Goal: Task Accomplishment & Management: Complete application form

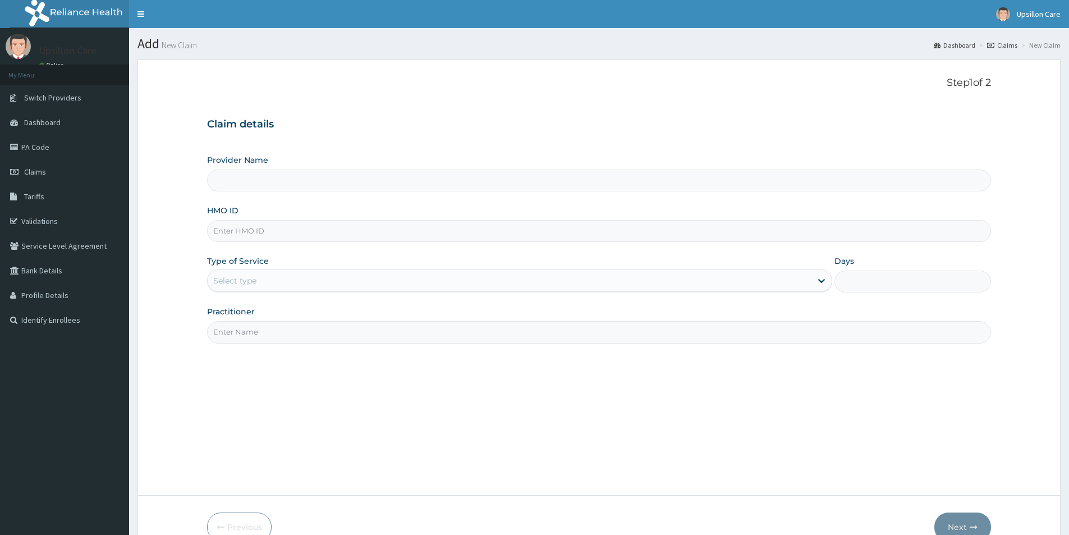
click at [330, 234] on input "HMO ID" at bounding box center [599, 231] width 784 height 22
paste input "MPP/11040/B"
type input "Upsillon Care hospital"
type input "MPP/11040/B"
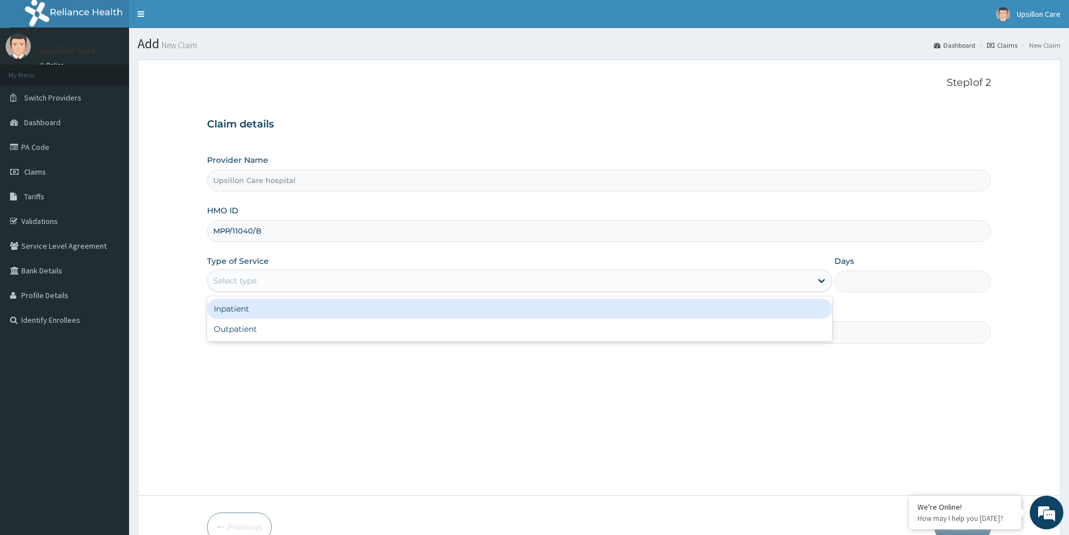
click at [303, 281] on div "Select type" at bounding box center [510, 280] width 604 height 18
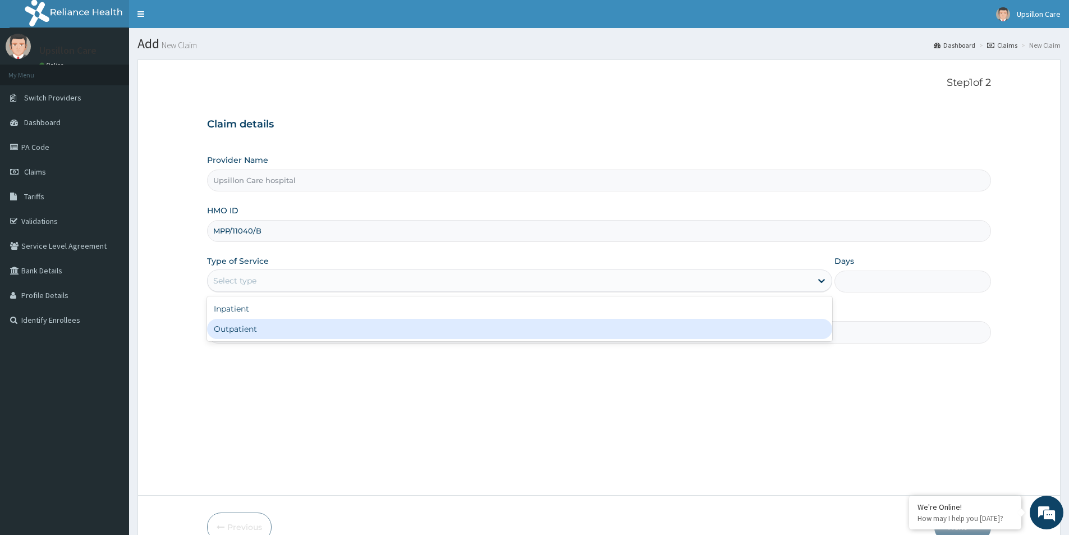
click at [282, 325] on div "Outpatient" at bounding box center [519, 329] width 625 height 20
type input "1"
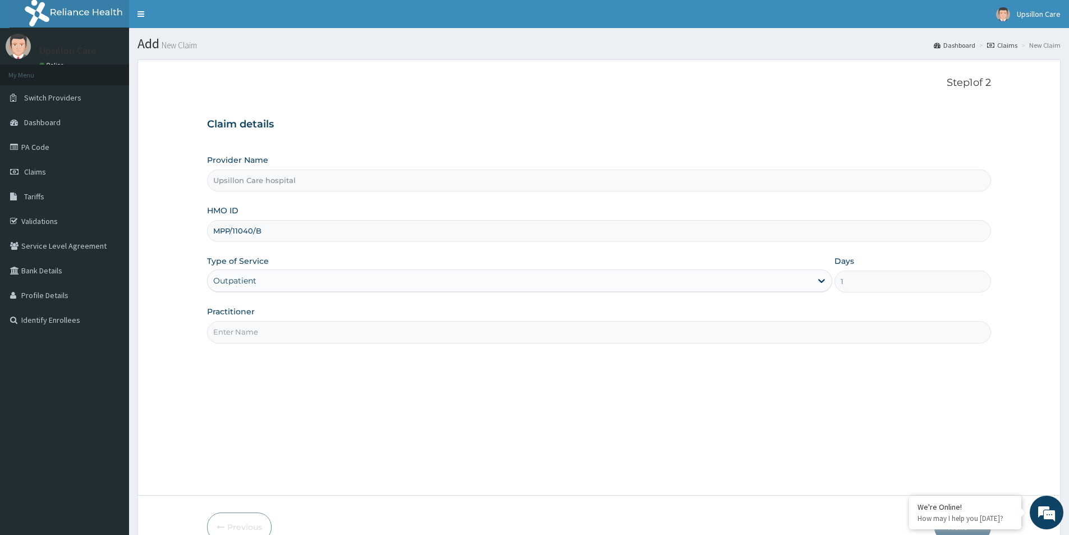
click at [286, 323] on input "Practitioner" at bounding box center [599, 332] width 784 height 22
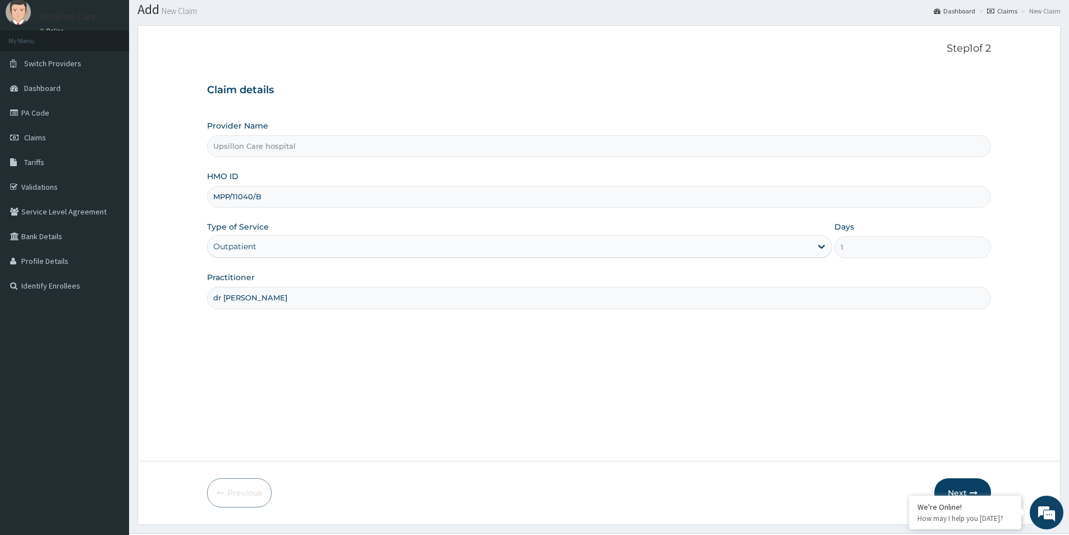
scroll to position [61, 0]
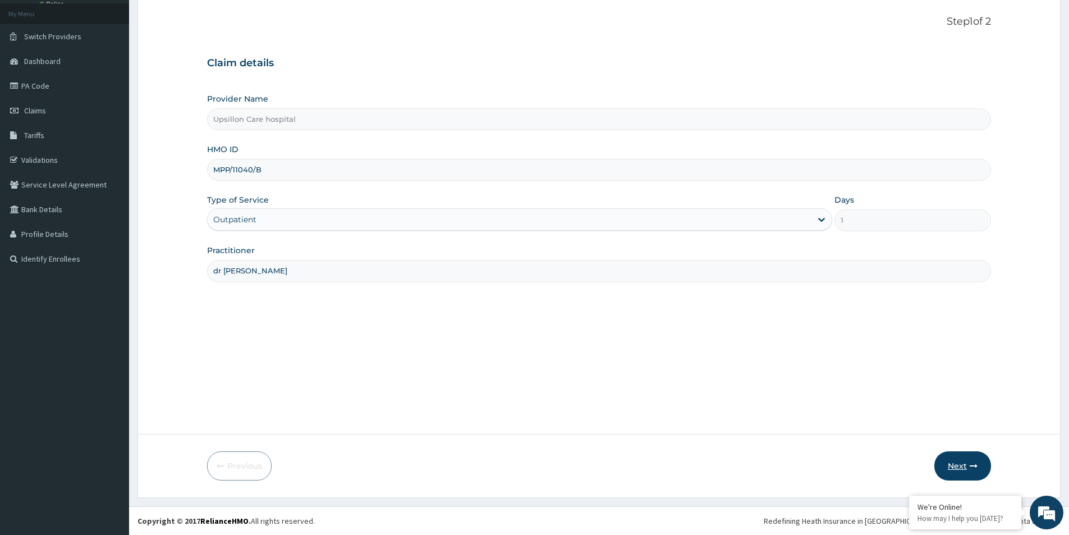
type input "dr [PERSON_NAME]"
click at [964, 468] on button "Next" at bounding box center [962, 465] width 57 height 29
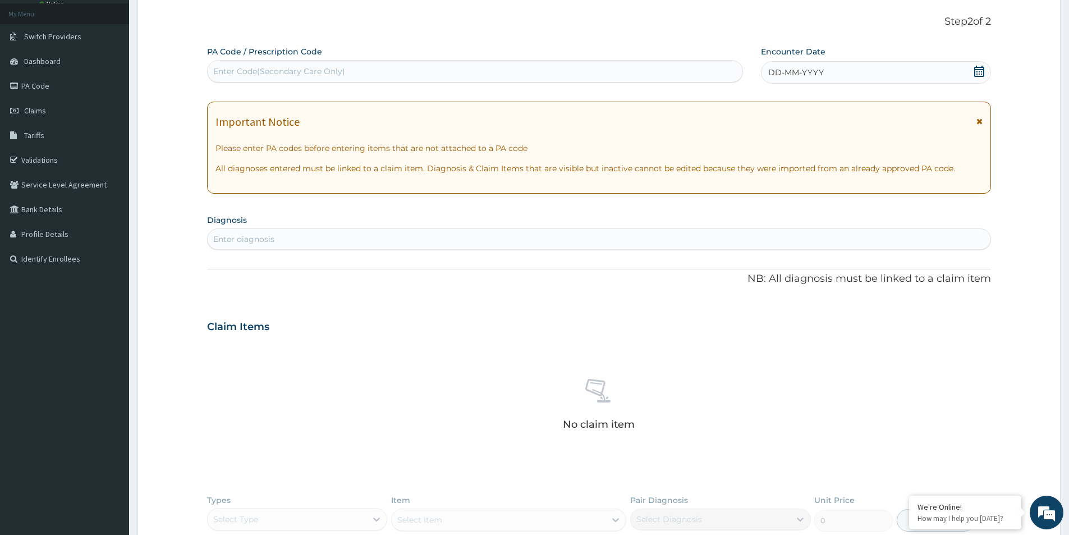
click at [411, 231] on div "Enter diagnosis" at bounding box center [599, 239] width 782 height 18
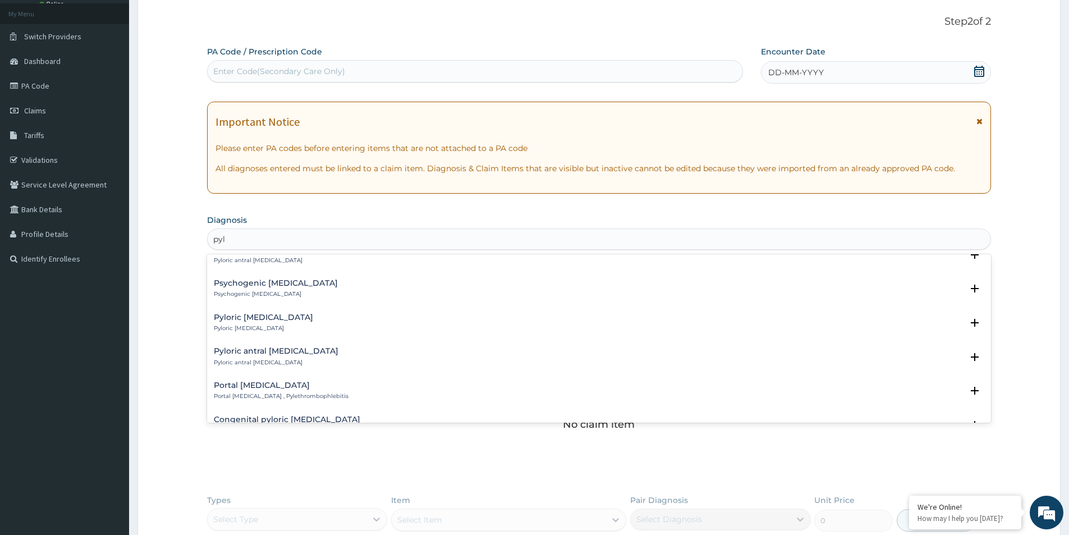
scroll to position [561, 0]
type input "pyl"
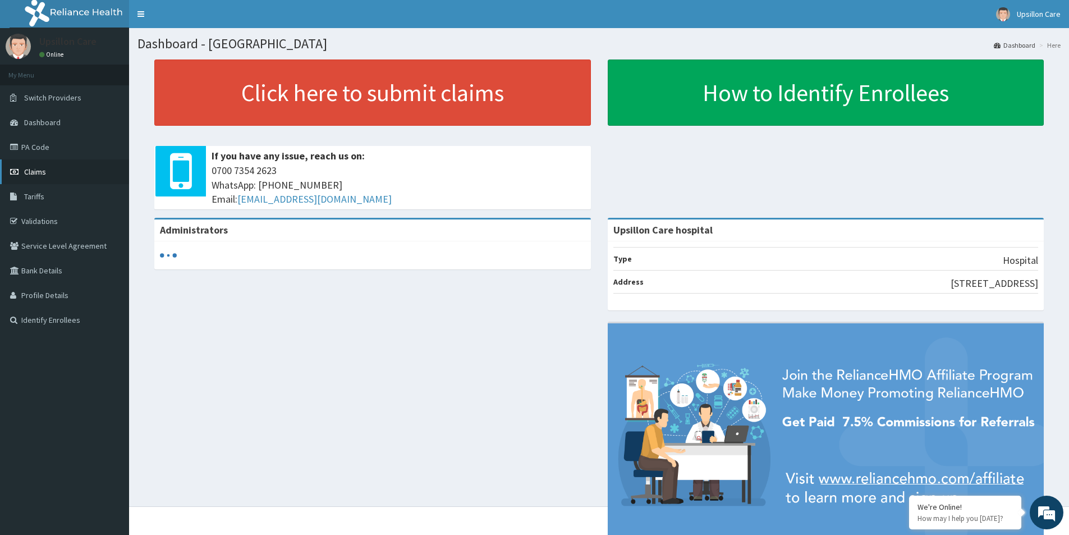
click at [66, 172] on link "Claims" at bounding box center [64, 171] width 129 height 25
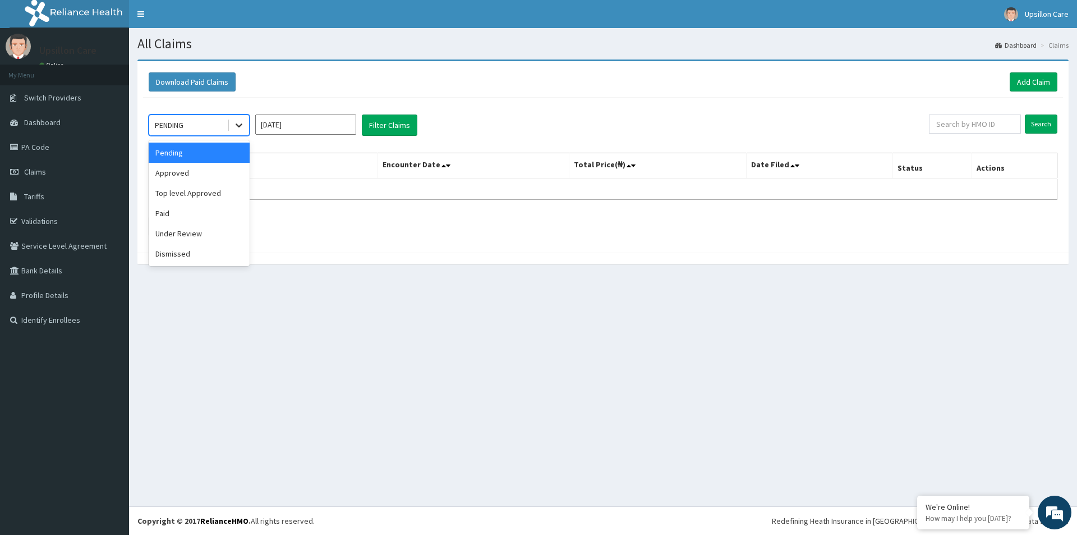
click at [241, 121] on icon at bounding box center [238, 124] width 11 height 11
click at [201, 169] on div "Approved" at bounding box center [199, 173] width 101 height 20
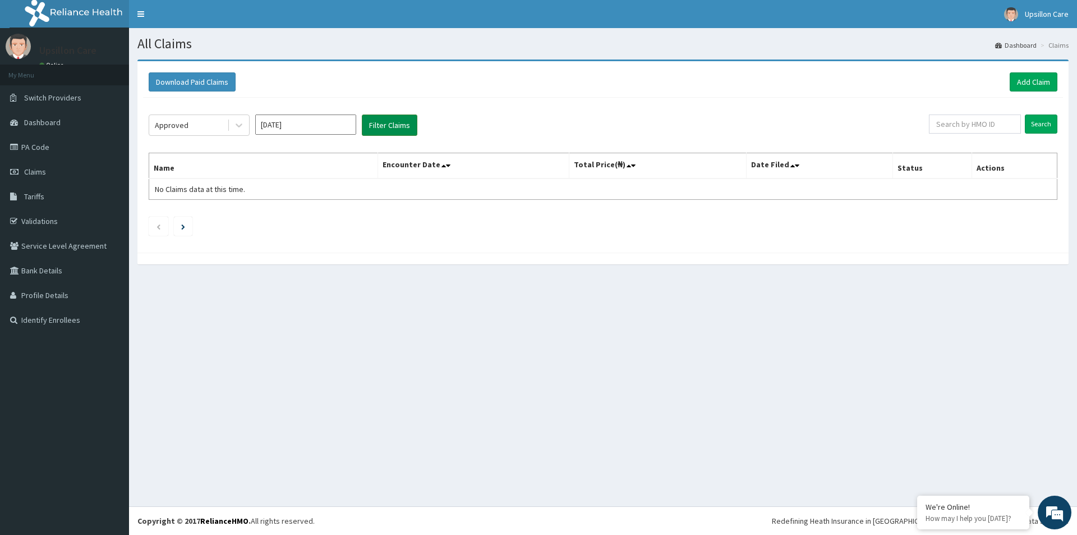
click at [389, 126] on button "Filter Claims" at bounding box center [390, 124] width 56 height 21
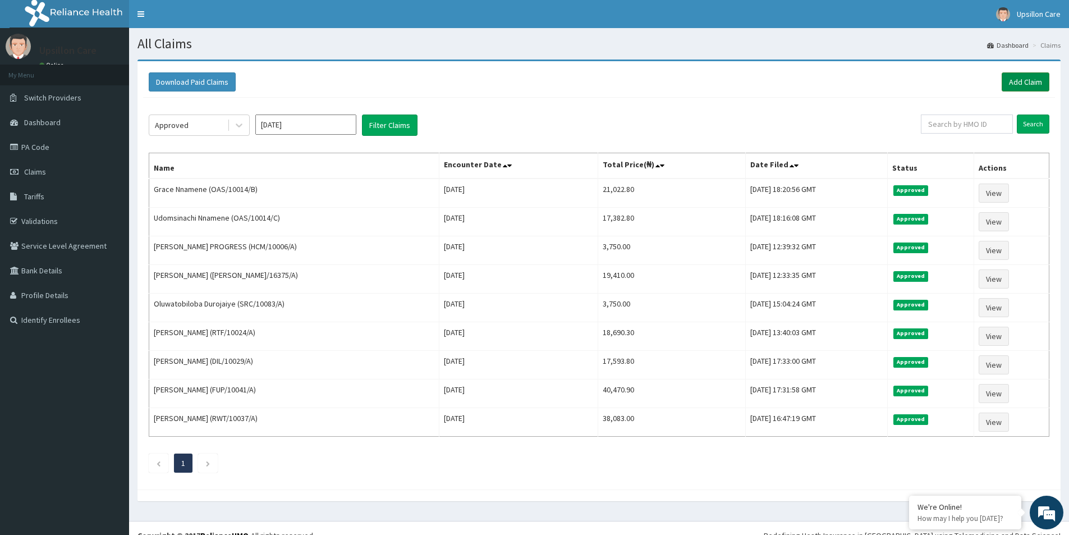
click at [1033, 72] on div "Download Paid Claims Add Claim" at bounding box center [598, 82] width 911 height 31
click at [1032, 73] on link "Add Claim" at bounding box center [1025, 81] width 48 height 19
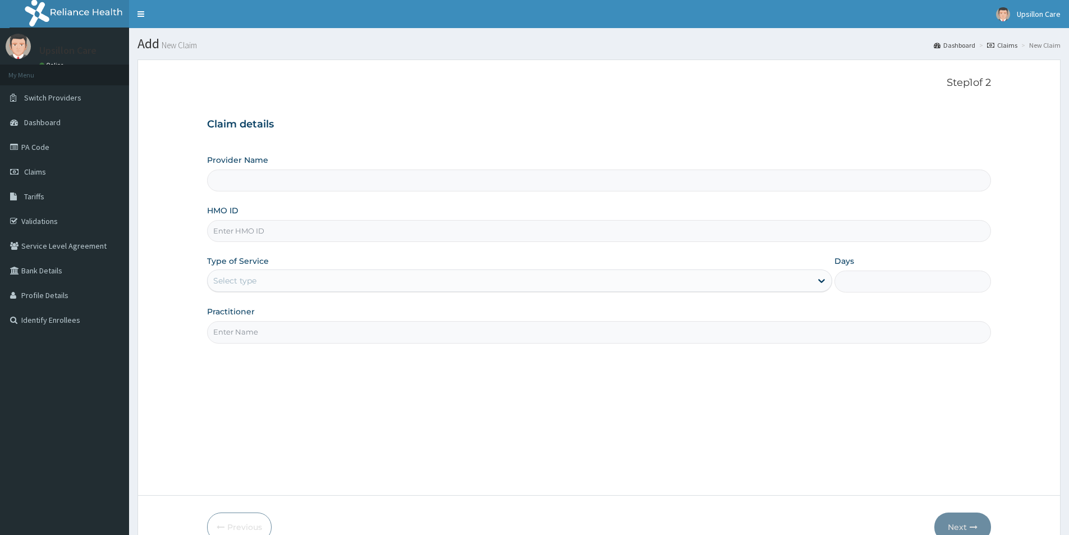
click at [294, 240] on input "HMO ID" at bounding box center [599, 231] width 784 height 22
paste input "MPP/11040/B"
type input "MPP/11040/B"
type input "Upsillon Care hospital"
type input "MPP/11040/B"
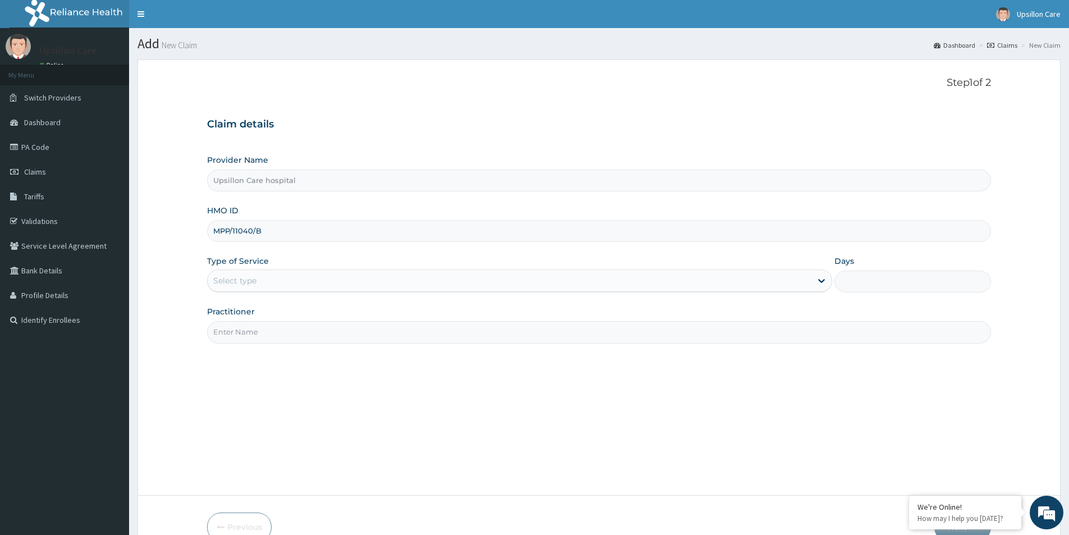
drag, startPoint x: 300, startPoint y: 269, endPoint x: 300, endPoint y: 287, distance: 18.5
click at [300, 272] on div "Type of Service Select type" at bounding box center [519, 273] width 625 height 37
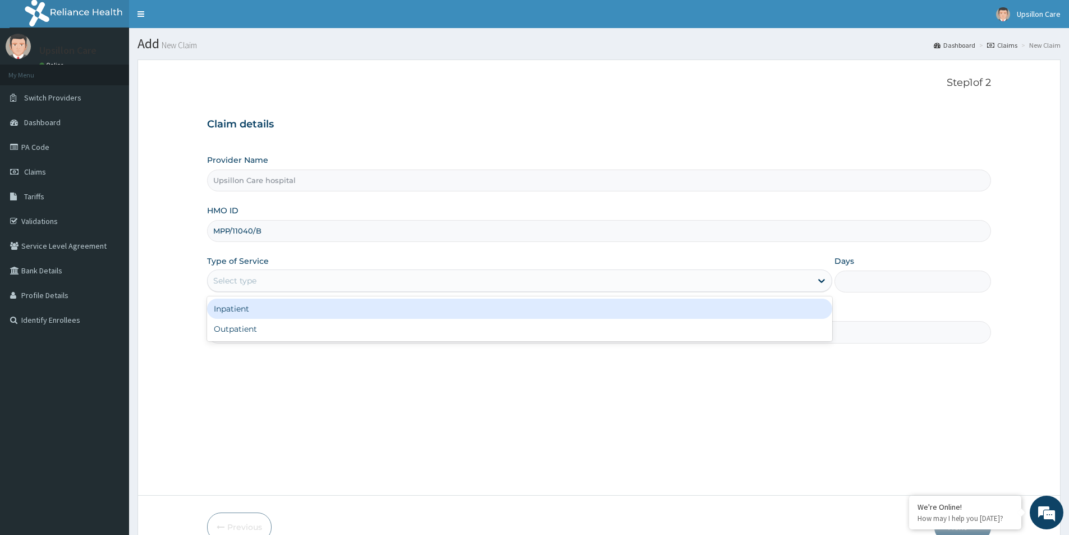
click at [300, 287] on div "Select type" at bounding box center [510, 280] width 604 height 18
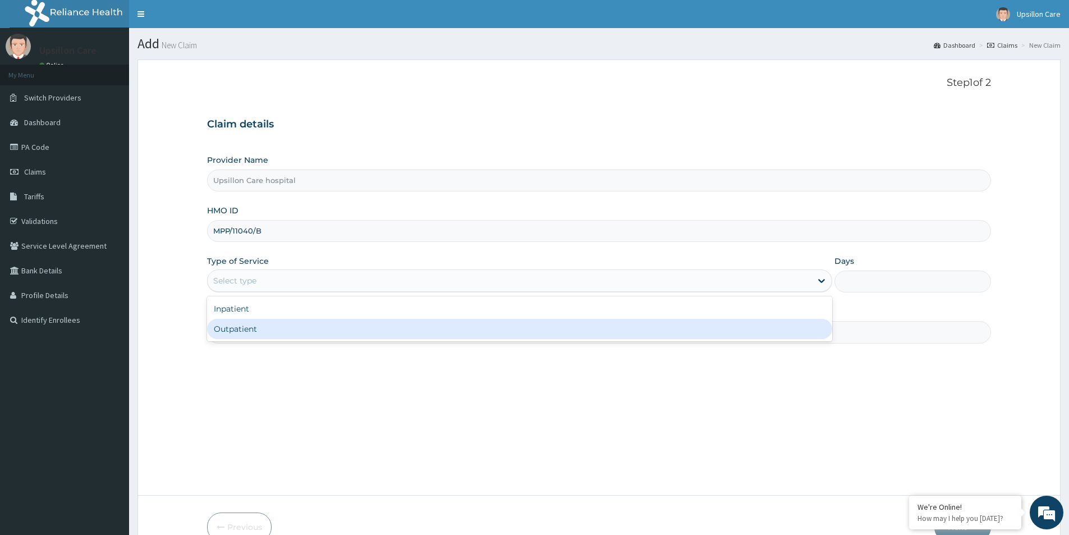
click at [271, 331] on div "Outpatient" at bounding box center [519, 329] width 625 height 20
type input "1"
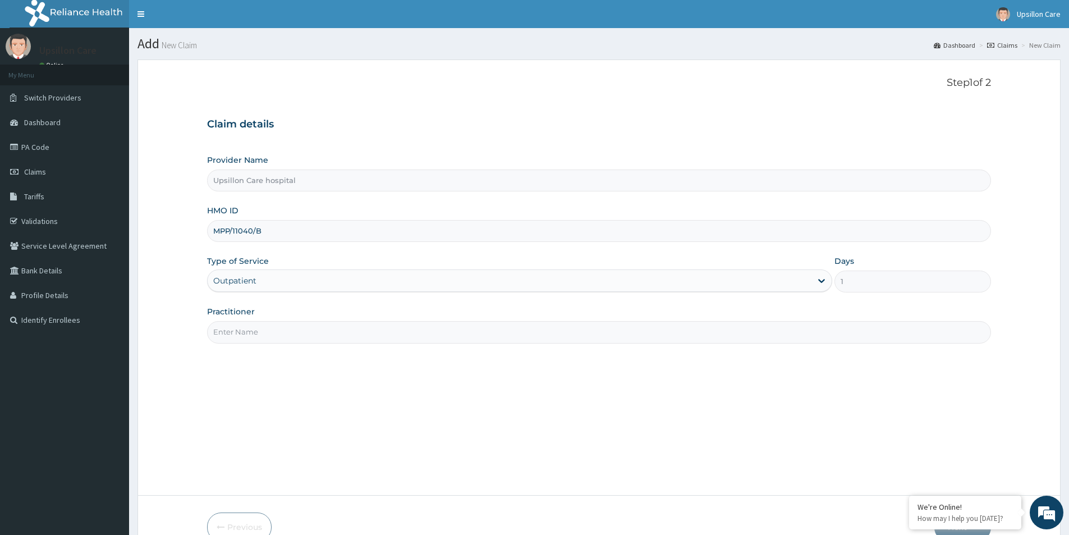
click at [271, 331] on input "Practitioner" at bounding box center [599, 332] width 784 height 22
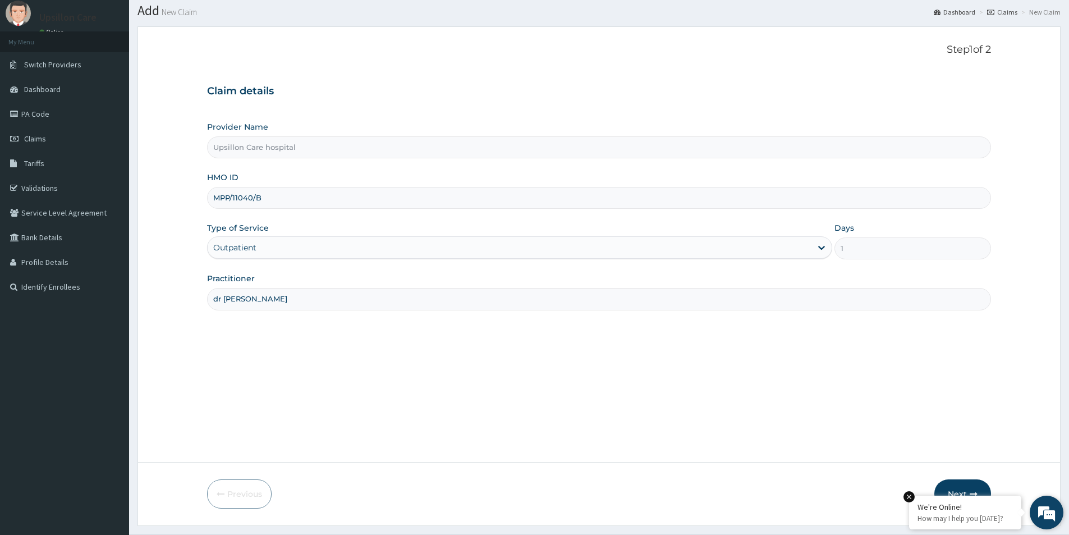
scroll to position [61, 0]
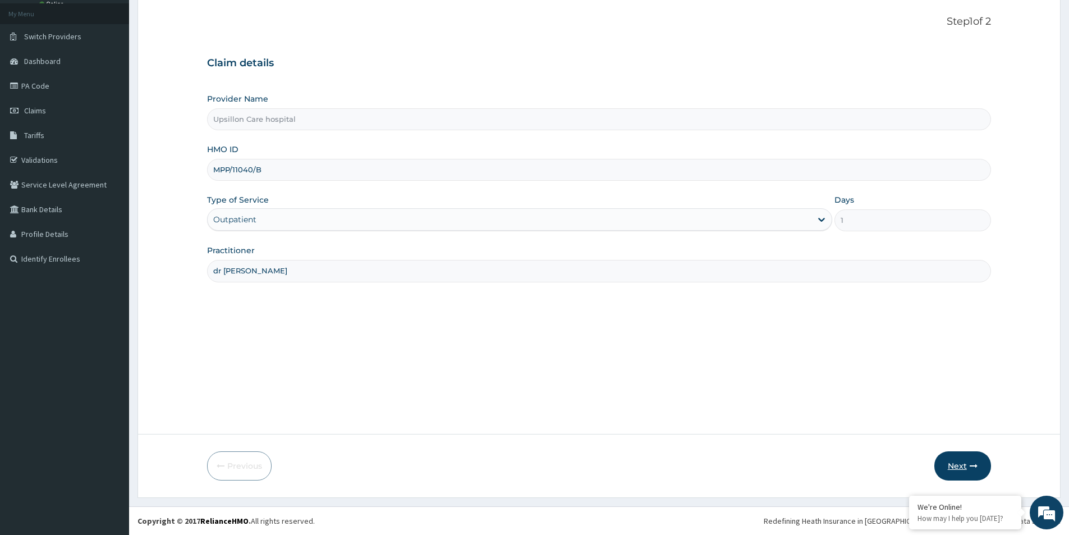
type input "dr [PERSON_NAME]"
click at [970, 468] on icon "button" at bounding box center [973, 466] width 8 height 8
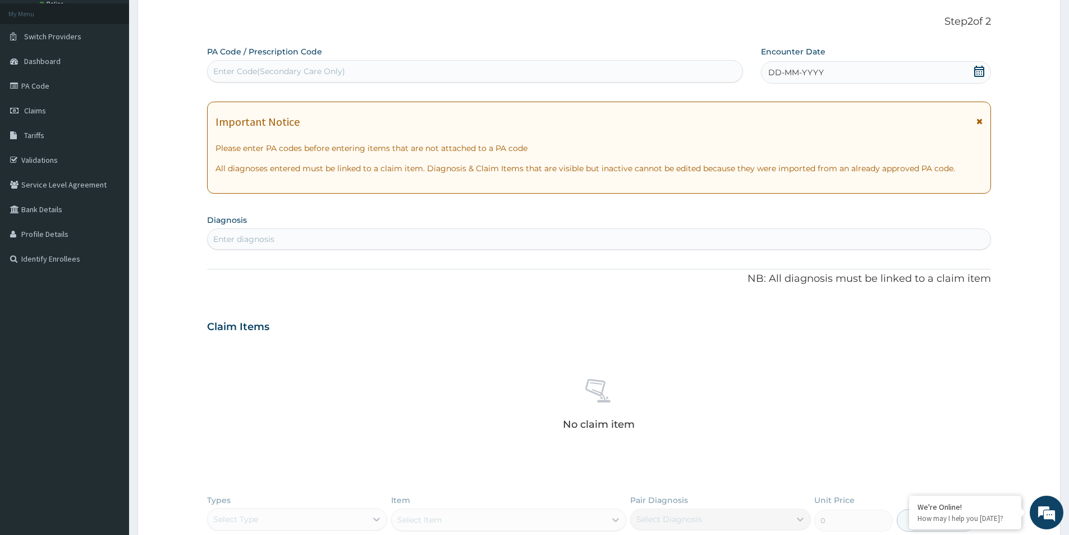
click at [484, 237] on div "Enter diagnosis" at bounding box center [599, 239] width 782 height 18
type input "[PERSON_NAME]"
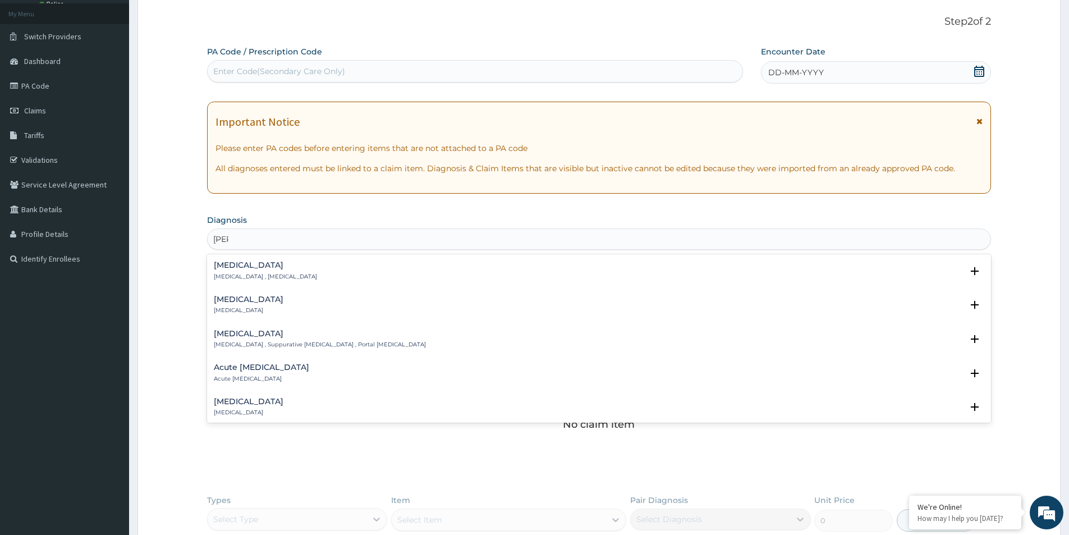
click at [293, 407] on div "[MEDICAL_DATA] [MEDICAL_DATA]" at bounding box center [599, 407] width 770 height 20
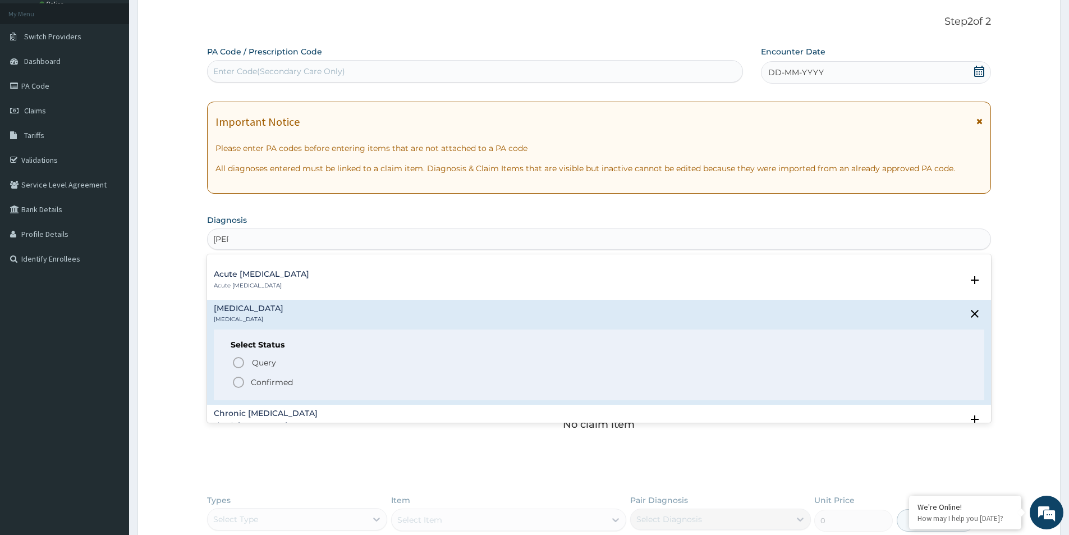
scroll to position [168, 0]
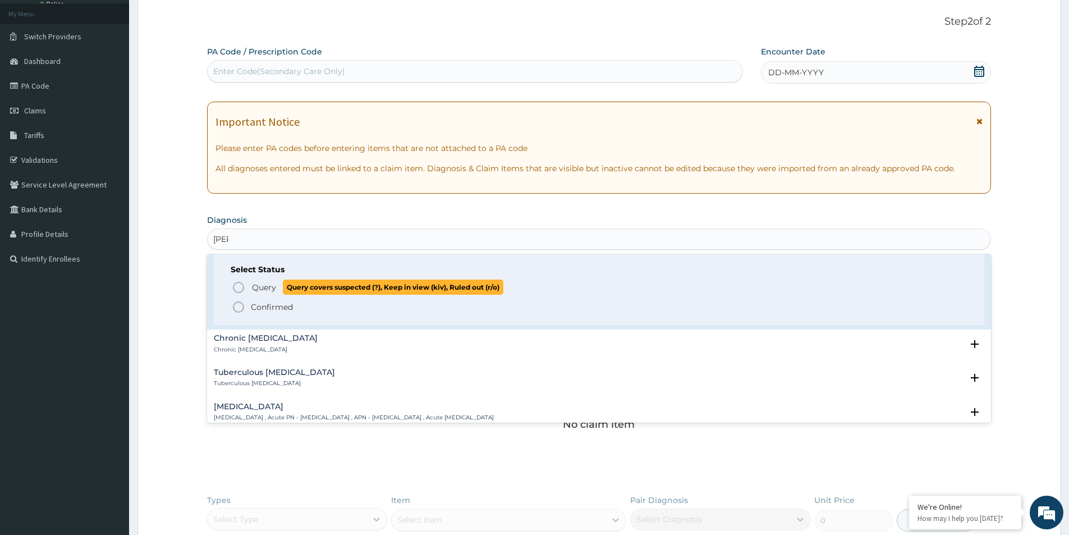
click at [296, 281] on span "Query covers suspected (?), Keep in view (kiv), Ruled out (r/o)" at bounding box center [393, 286] width 220 height 15
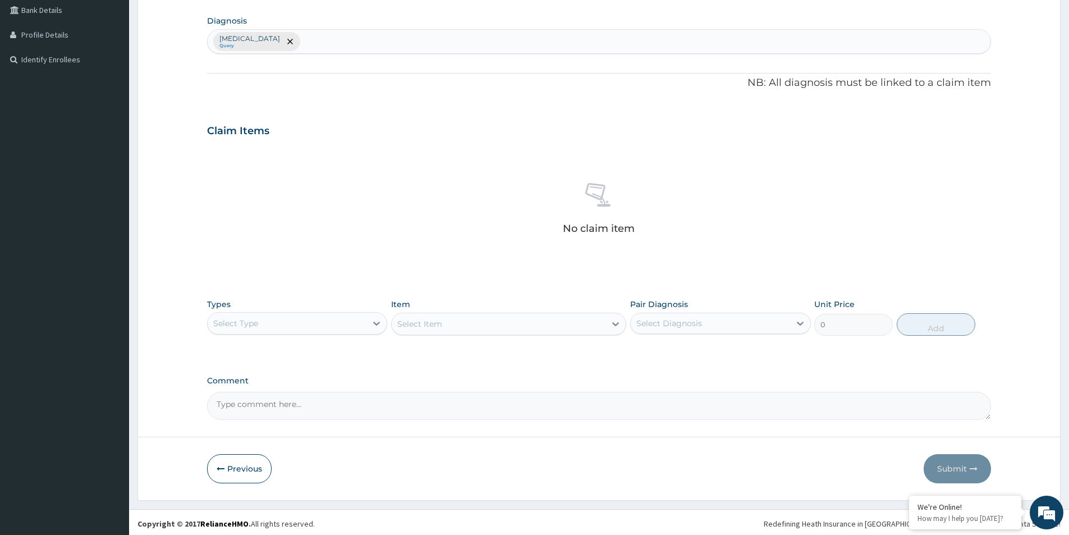
scroll to position [263, 0]
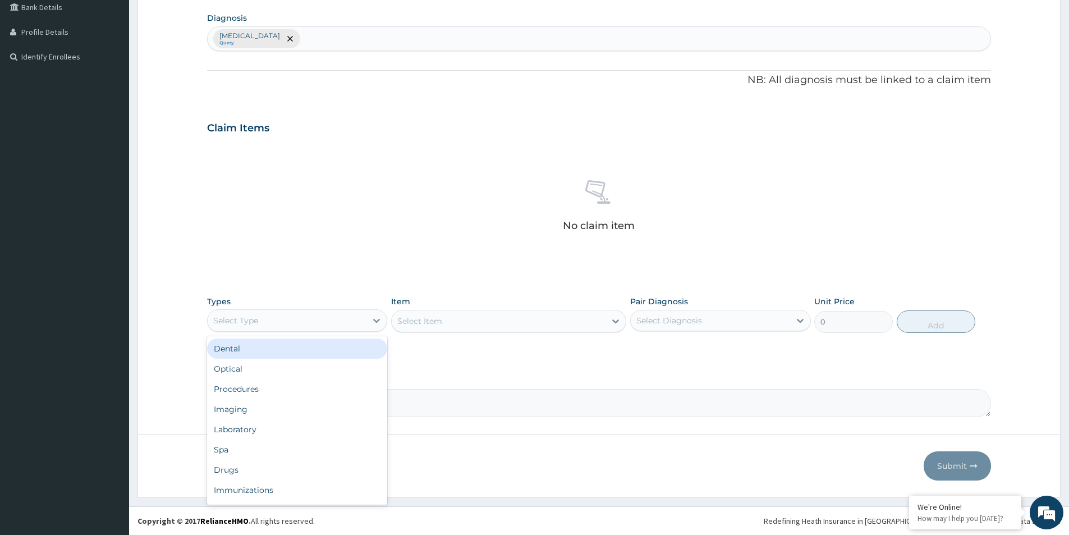
click at [291, 324] on div "Select Type" at bounding box center [287, 320] width 159 height 18
click at [257, 396] on div "Procedures" at bounding box center [297, 389] width 180 height 20
click at [438, 320] on div "Select Item" at bounding box center [508, 321] width 235 height 22
click at [529, 314] on div "Select Item" at bounding box center [508, 321] width 235 height 22
click at [529, 317] on div "Select Item" at bounding box center [508, 321] width 235 height 22
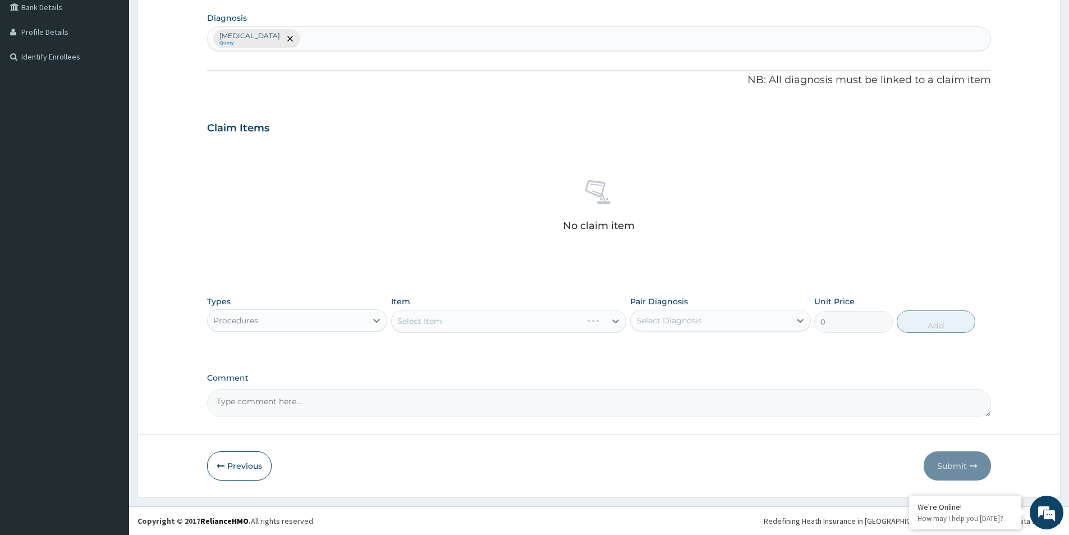
click at [529, 325] on div "Select Item" at bounding box center [508, 321] width 235 height 22
drag, startPoint x: 529, startPoint y: 325, endPoint x: 523, endPoint y: 338, distance: 14.3
click at [527, 333] on div "Types Procedures Item Select Item Pair Diagnosis Select Diagnosis Unit Price 0 …" at bounding box center [599, 314] width 784 height 48
click at [523, 338] on div "Types Procedures Item Select Item Pair Diagnosis Select Diagnosis Unit Price 0 …" at bounding box center [599, 314] width 784 height 48
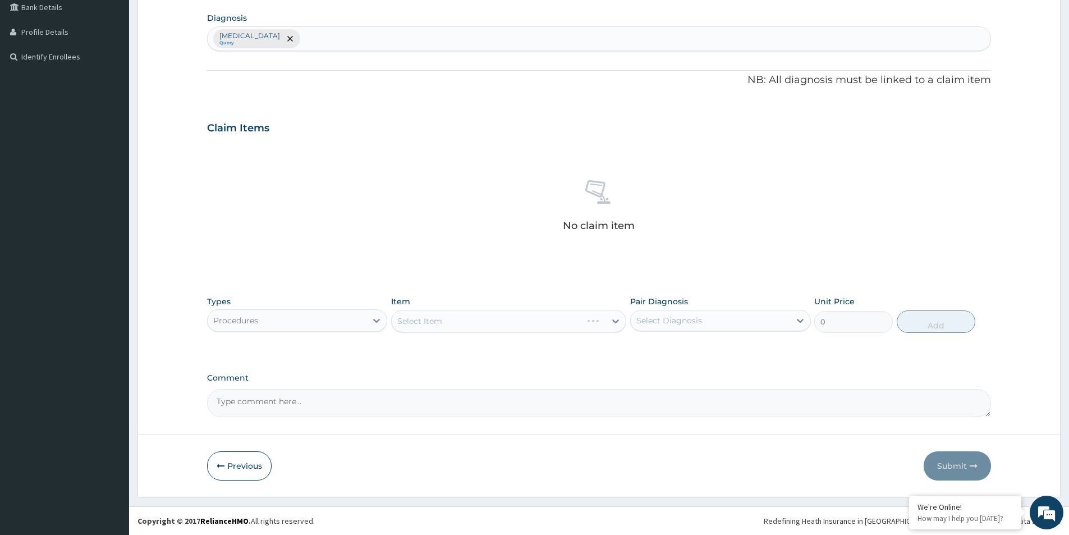
click at [538, 308] on div "Item Select Item" at bounding box center [508, 314] width 235 height 37
click at [536, 311] on div "Select Item" at bounding box center [508, 321] width 235 height 22
click at [533, 313] on div "Select Item" at bounding box center [508, 321] width 235 height 22
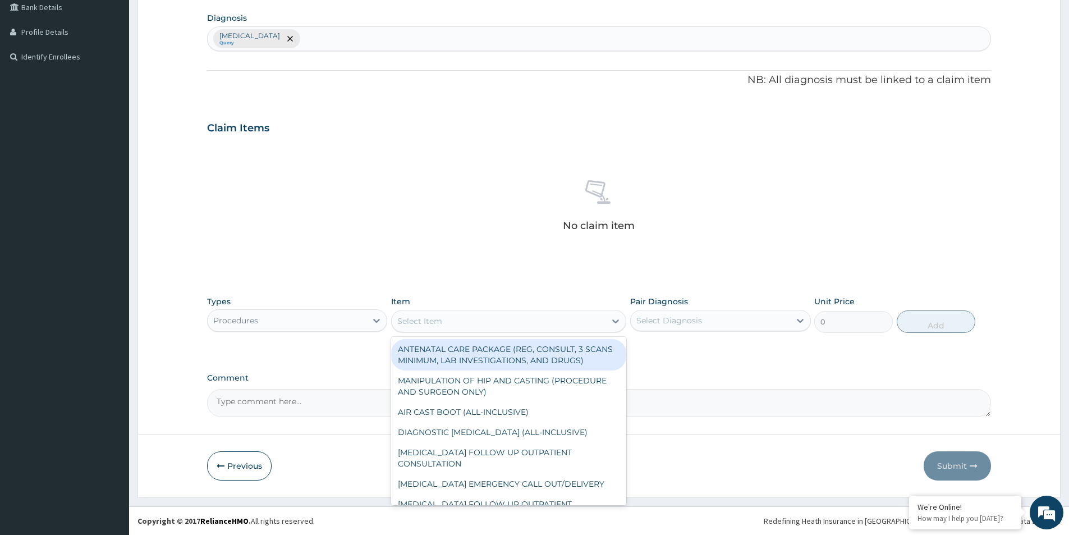
click at [523, 317] on div "Select Item" at bounding box center [499, 321] width 214 height 18
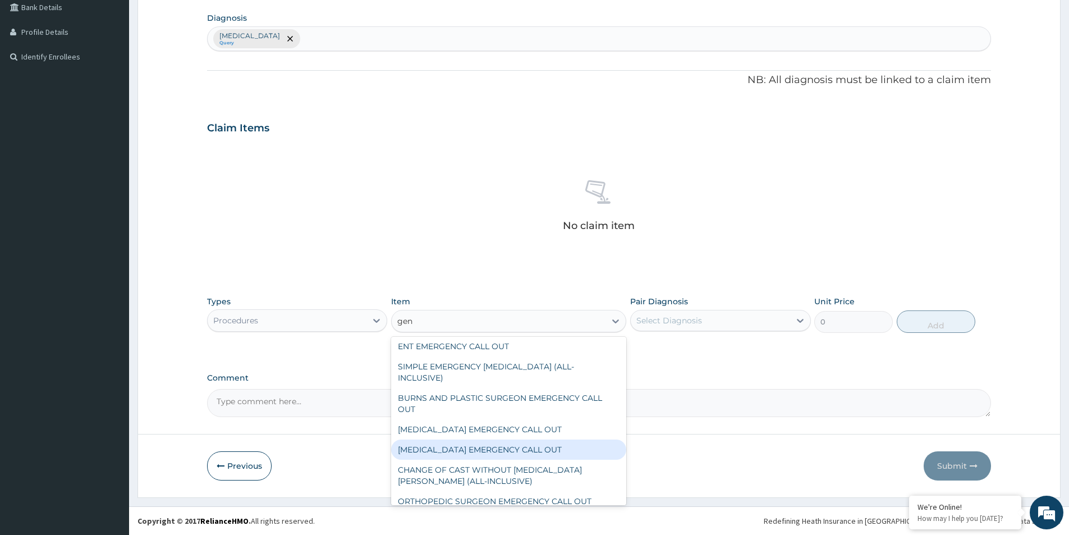
scroll to position [112, 0]
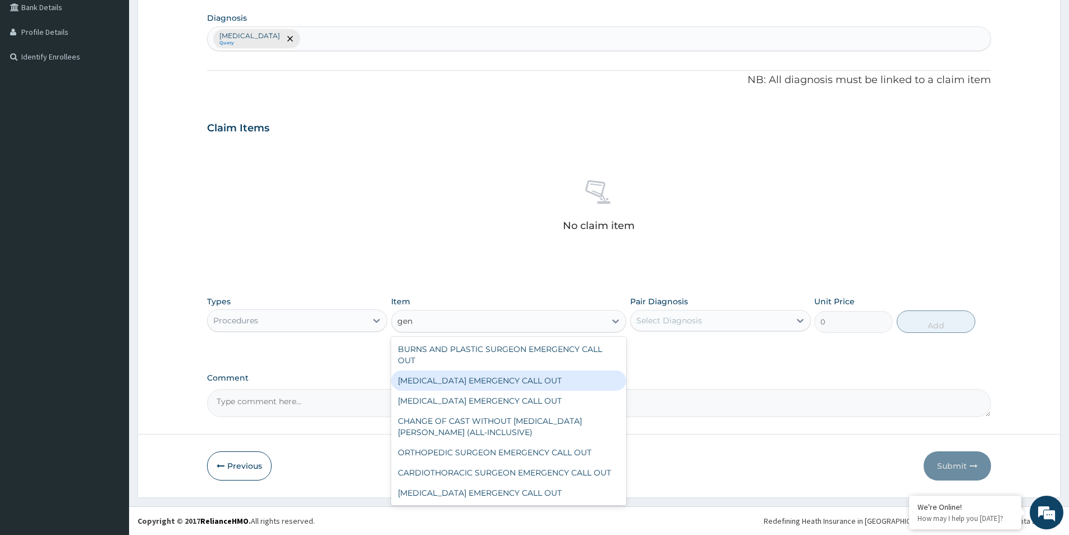
type input "gene"
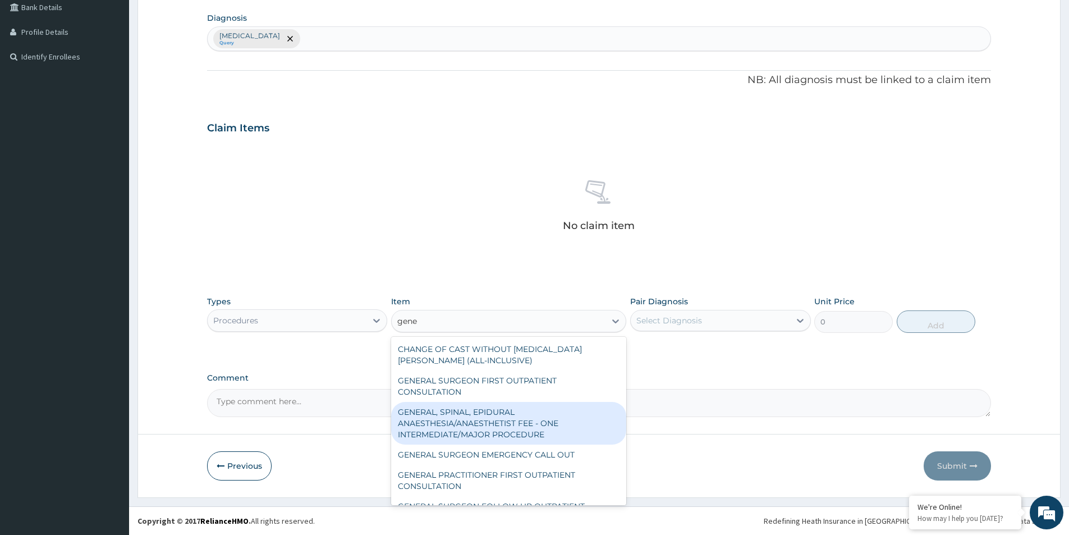
scroll to position [56, 0]
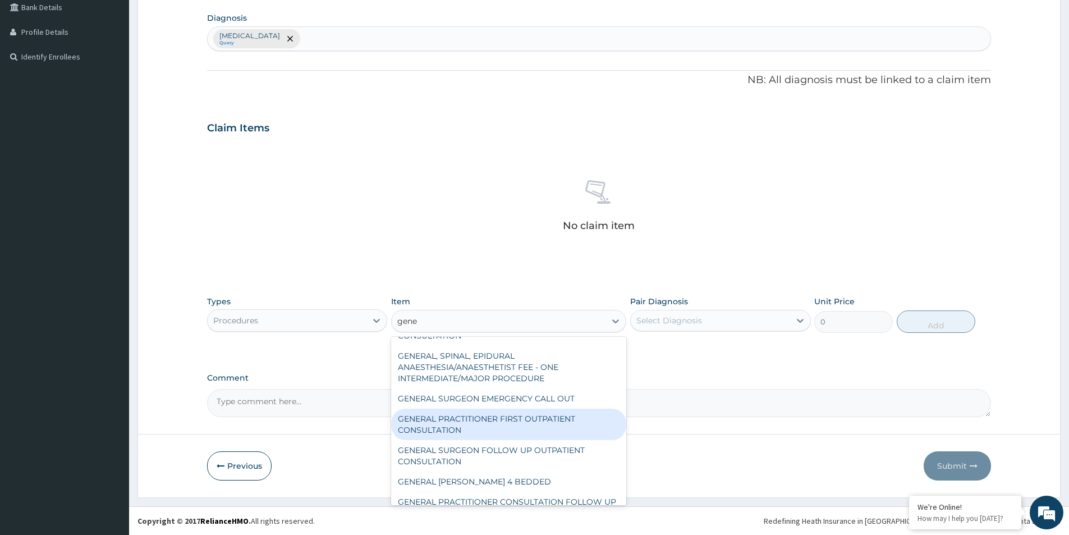
click at [504, 431] on div "GENERAL PRACTITIONER FIRST OUTPATIENT CONSULTATION" at bounding box center [508, 423] width 235 height 31
type input "3750"
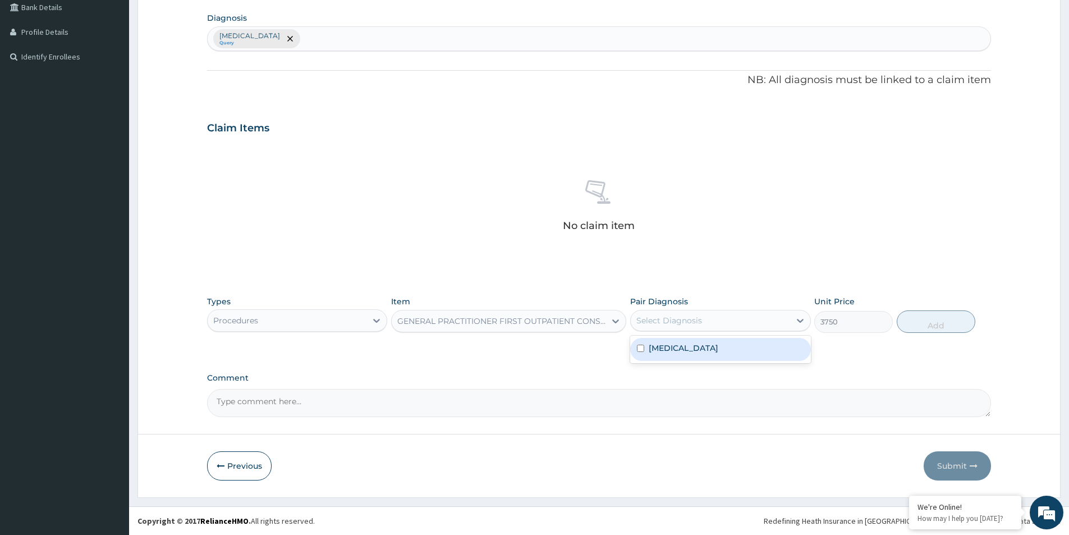
click at [722, 319] on div "Select Diagnosis" at bounding box center [709, 320] width 159 height 18
click at [705, 346] on label "[MEDICAL_DATA]" at bounding box center [683, 347] width 70 height 11
checkbox input "true"
click at [936, 321] on button "Add" at bounding box center [935, 321] width 79 height 22
type input "0"
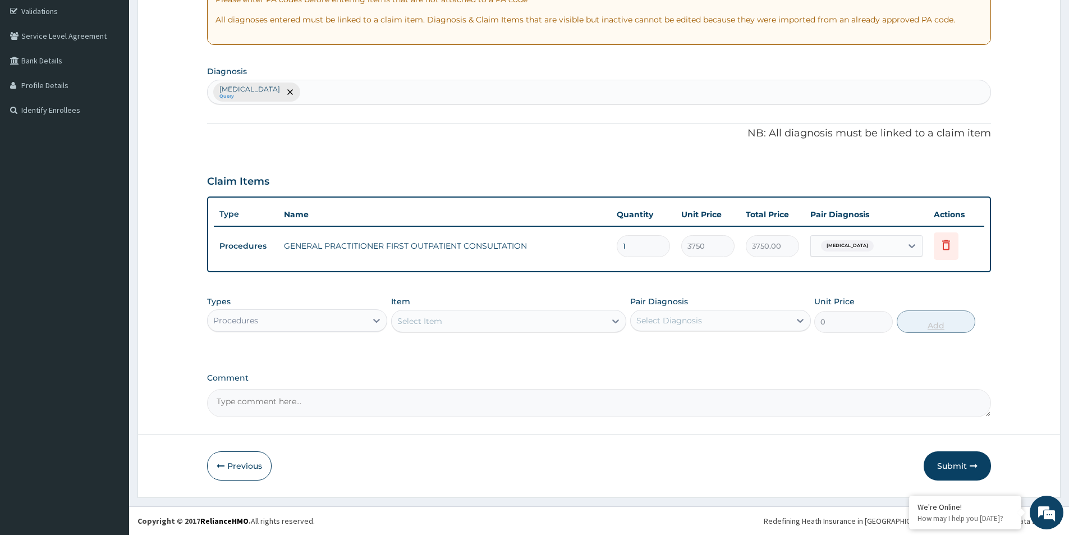
scroll to position [210, 0]
